Goal: Information Seeking & Learning: Learn about a topic

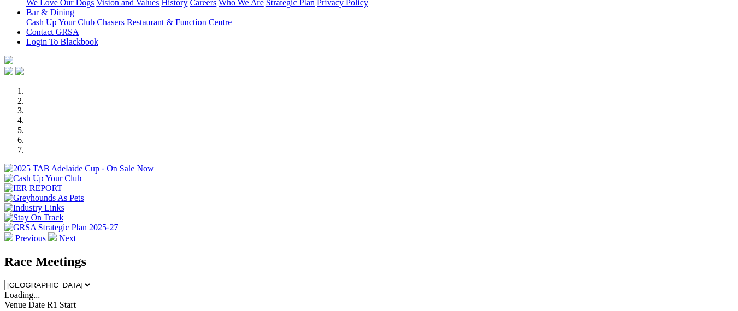
scroll to position [273, 0]
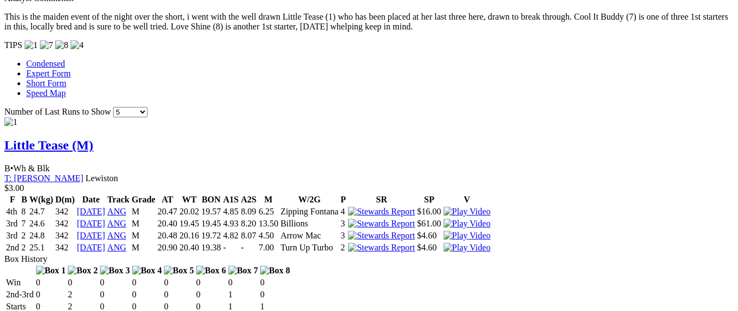
scroll to position [874, 0]
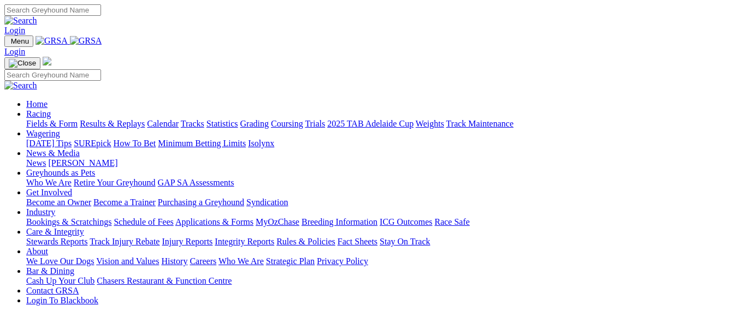
click at [51, 109] on link "Racing" at bounding box center [38, 113] width 25 height 9
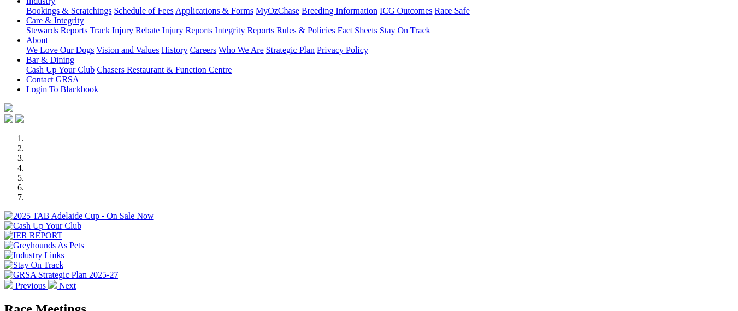
scroll to position [273, 0]
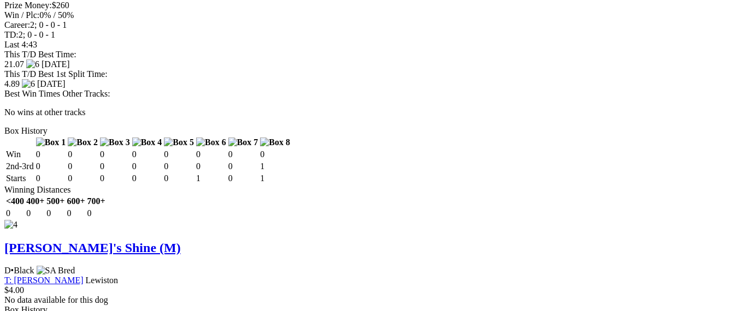
scroll to position [2058, 0]
